Goal: Task Accomplishment & Management: Use online tool/utility

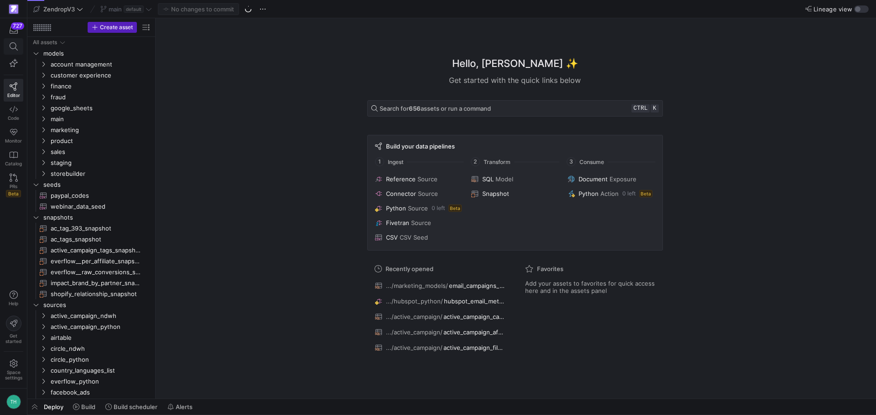
click at [17, 47] on icon at bounding box center [14, 46] width 8 height 8
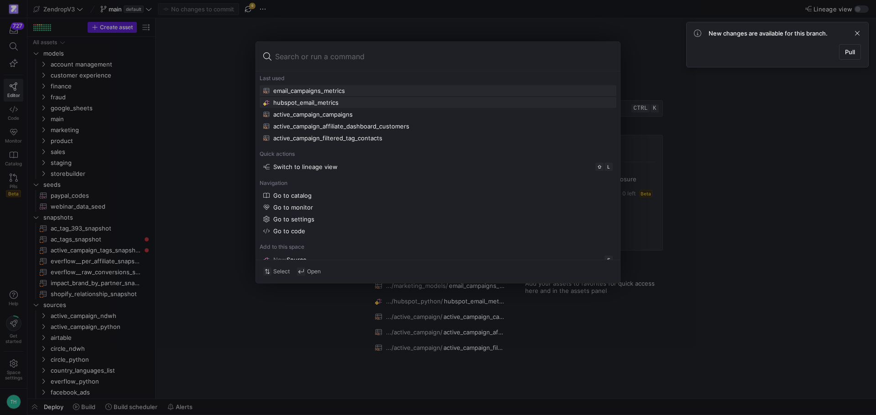
click at [379, 103] on div "hubspot_email_metrics" at bounding box center [437, 102] width 349 height 7
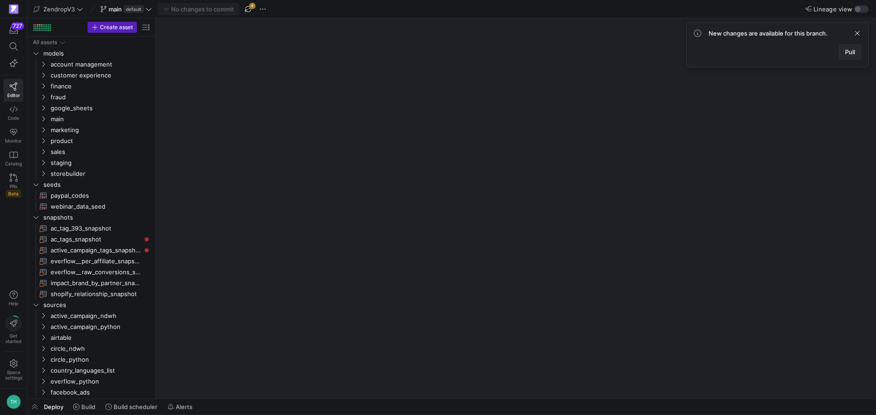
click at [843, 50] on span at bounding box center [849, 52] width 21 height 15
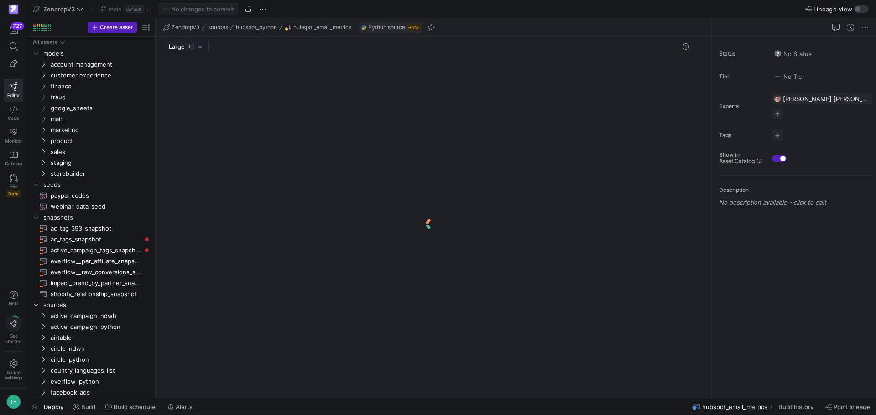
scroll to position [87, 0]
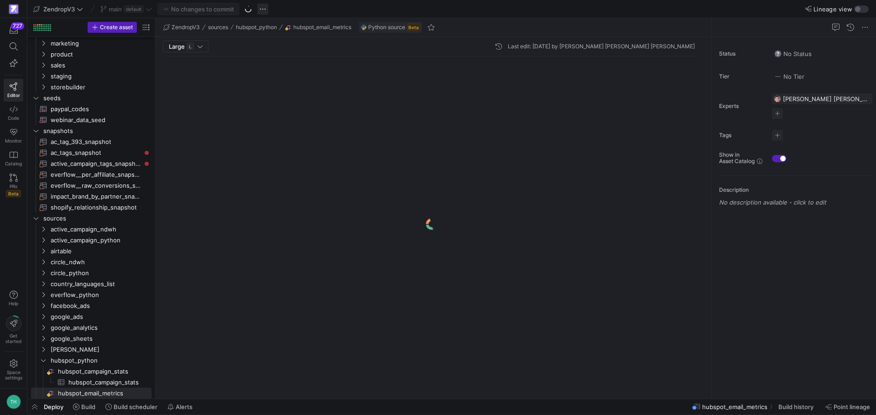
click at [264, 12] on span "button" at bounding box center [262, 9] width 11 height 11
click at [279, 56] on button "Open Git history" at bounding box center [308, 51] width 100 height 15
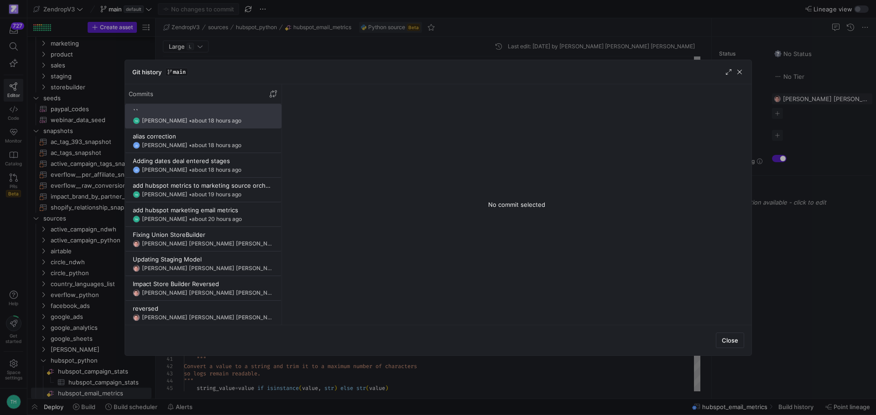
click at [465, 21] on div at bounding box center [438, 207] width 876 height 415
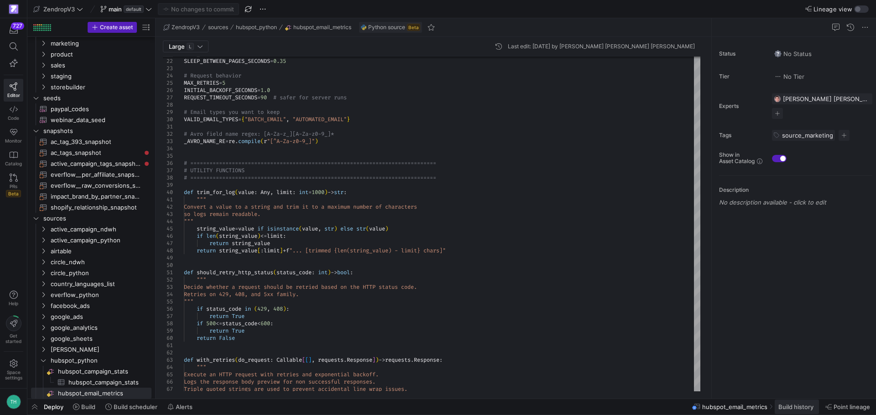
click at [783, 410] on span "Build history" at bounding box center [795, 407] width 35 height 7
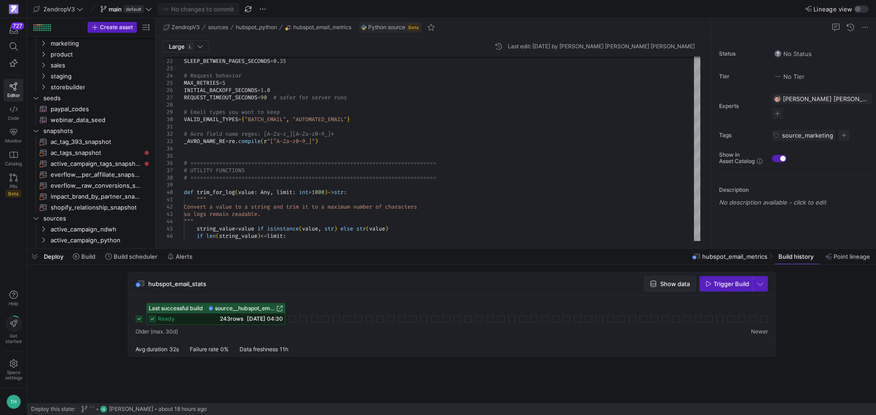
click at [654, 285] on icon "button" at bounding box center [653, 284] width 6 height 6
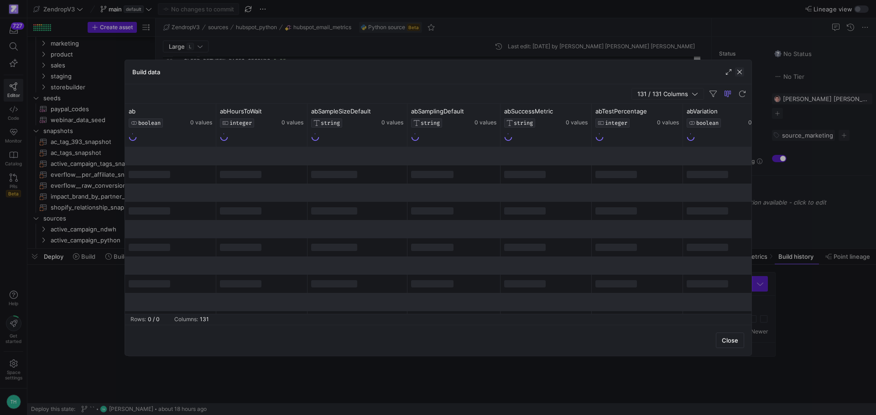
click at [742, 70] on span "button" at bounding box center [739, 71] width 9 height 9
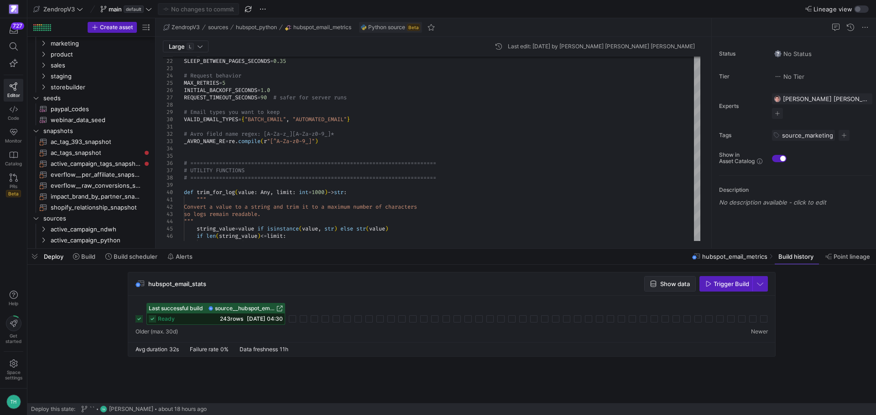
click at [654, 278] on span "button" at bounding box center [669, 284] width 51 height 15
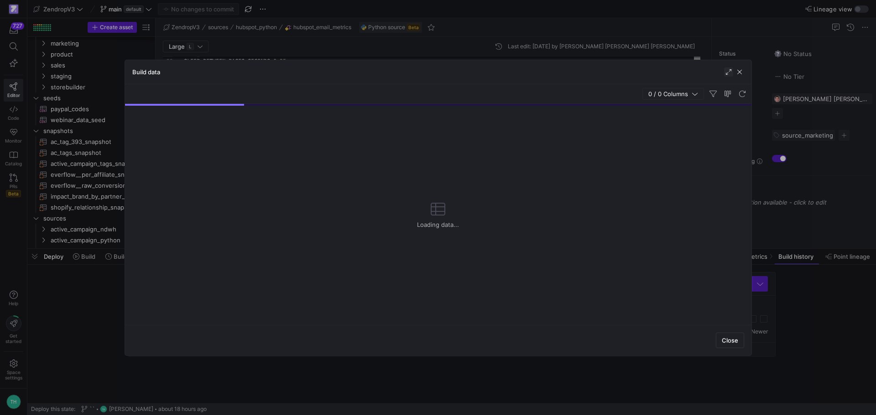
click at [726, 73] on span "button" at bounding box center [728, 71] width 9 height 9
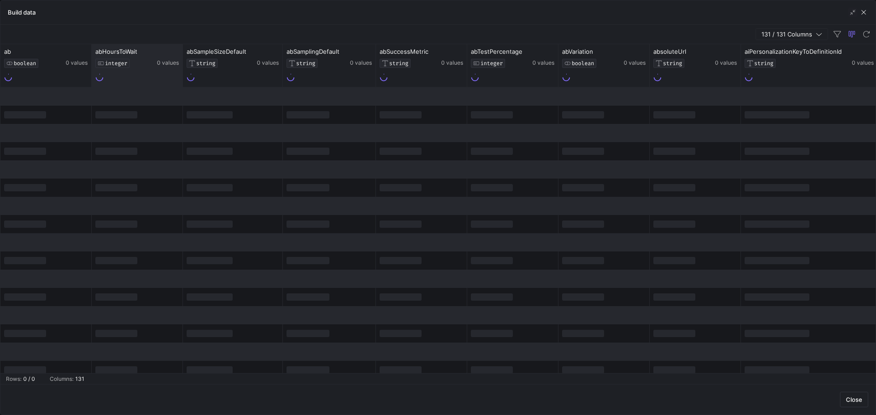
click at [148, 84] on div "abHoursToWait INTEGER 0 values" at bounding box center [137, 65] width 91 height 43
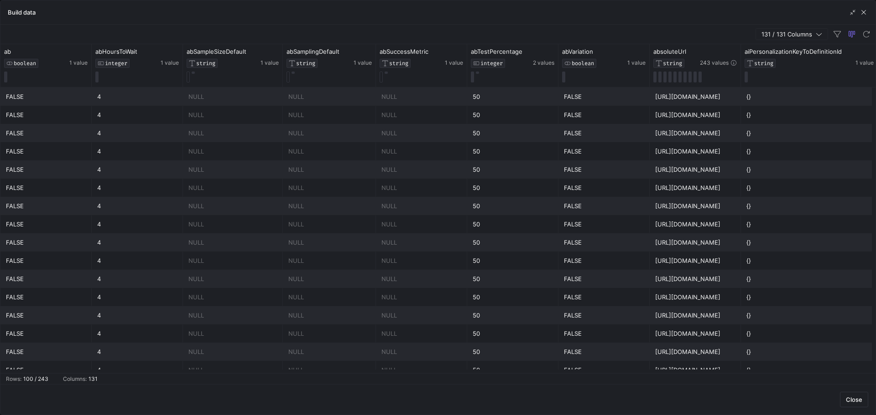
click at [773, 34] on span "131 / 131 Columns" at bounding box center [788, 34] width 54 height 7
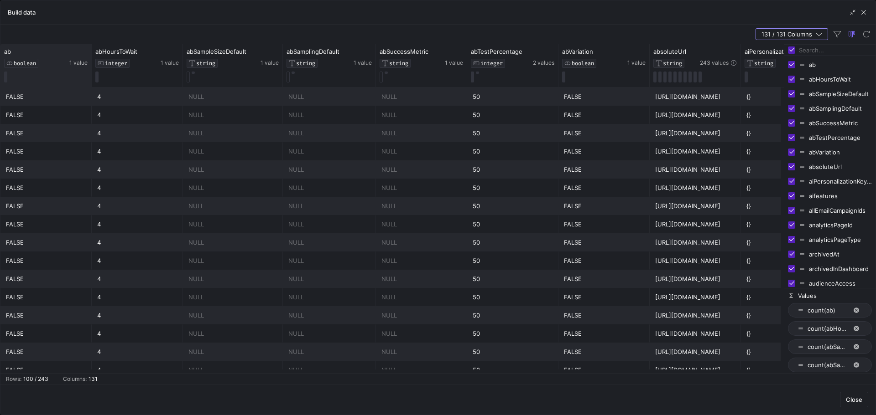
click at [64, 83] on div "ab BOOLEAN 1 value" at bounding box center [45, 66] width 83 height 36
click at [335, 113] on div "NULL" at bounding box center [329, 115] width 82 height 18
click at [379, 88] on div "NULL" at bounding box center [421, 97] width 91 height 18
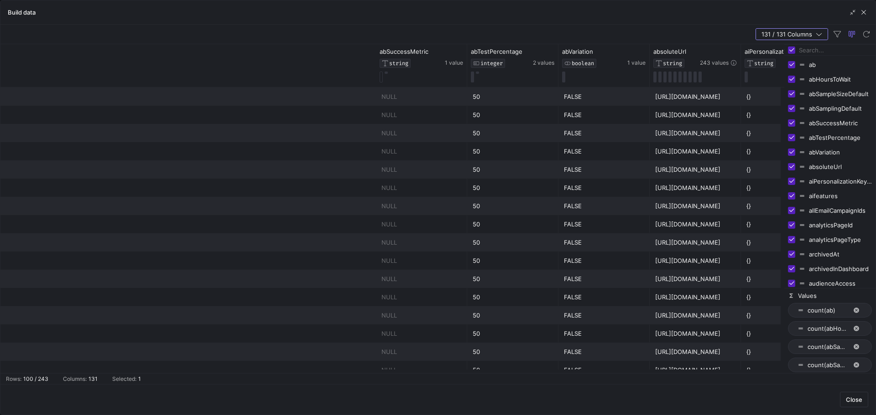
scroll to position [0, 469]
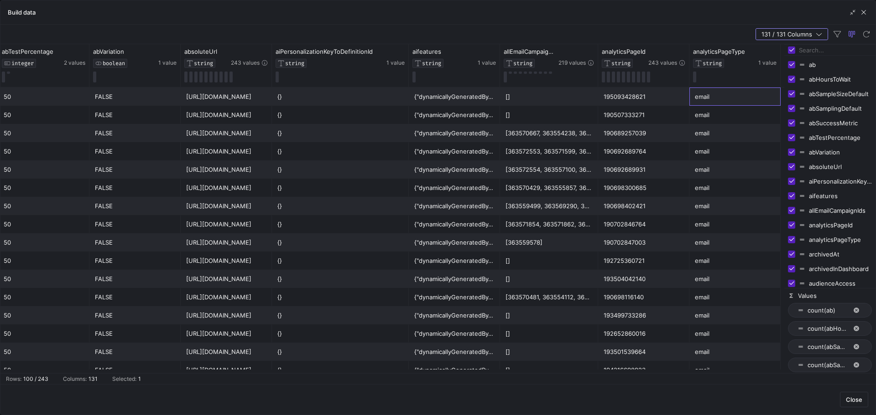
click at [800, 35] on span "131 / 131 Columns" at bounding box center [788, 34] width 54 height 7
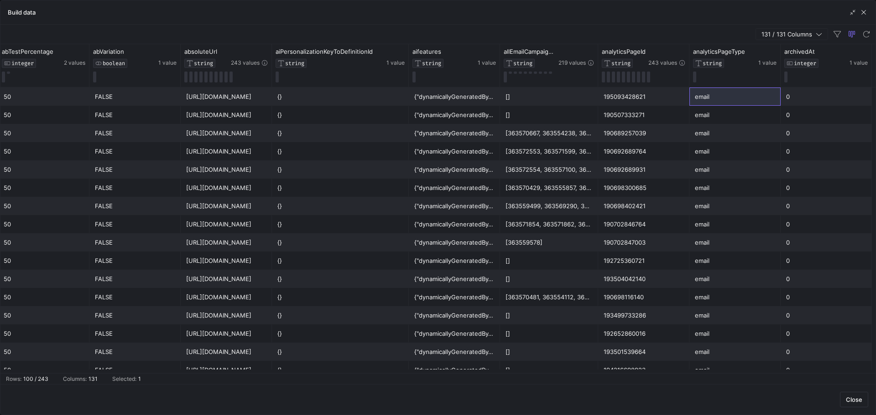
click at [763, 98] on div "email" at bounding box center [735, 97] width 80 height 18
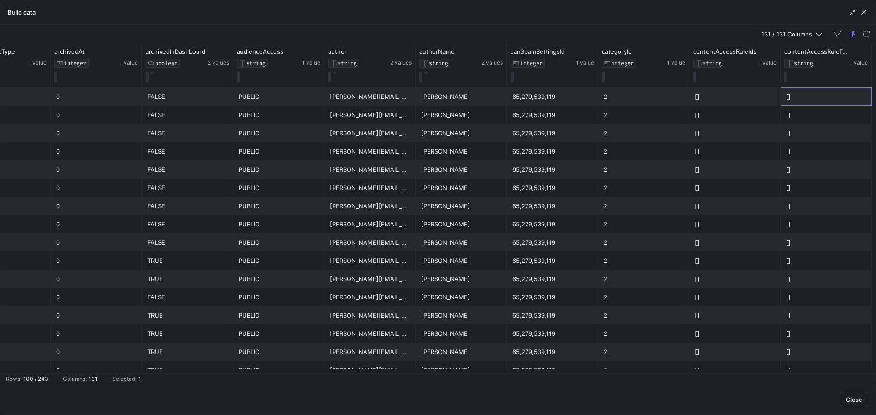
scroll to position [0, 1290]
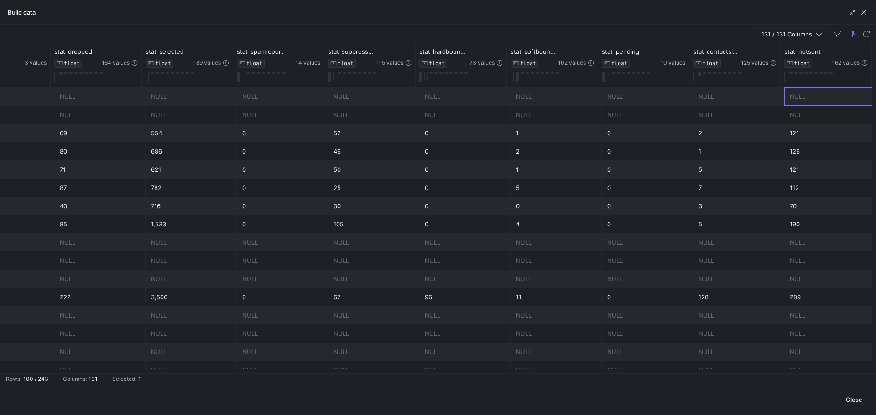
click at [864, 8] on span "button" at bounding box center [863, 12] width 9 height 9
